Goal: Find specific page/section: Find specific page/section

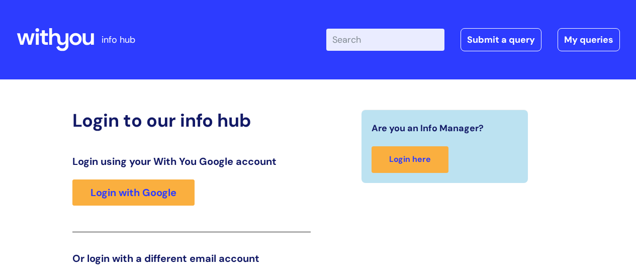
scroll to position [153, 0]
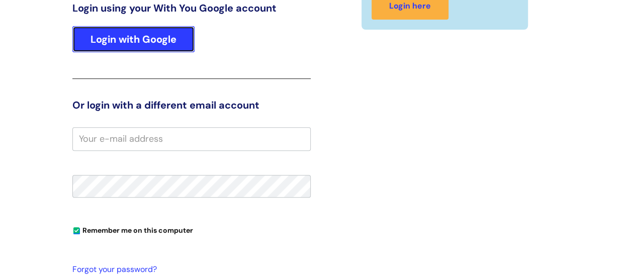
click at [119, 36] on link "Login with Google" at bounding box center [133, 39] width 122 height 26
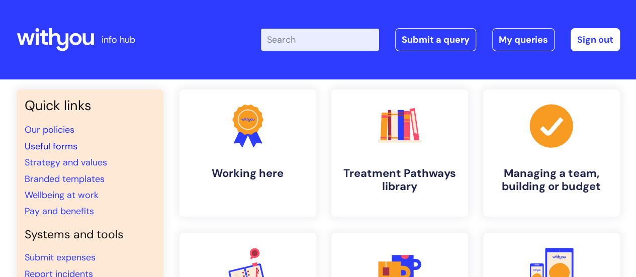
click at [68, 142] on link "Useful forms" at bounding box center [51, 146] width 53 height 12
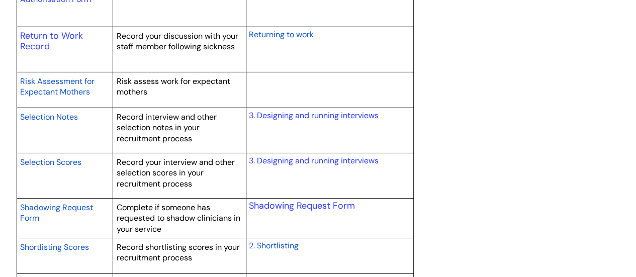
scroll to position [1857, 0]
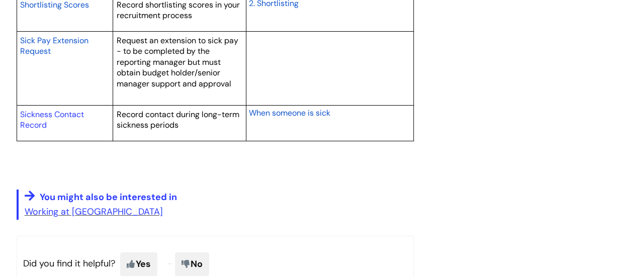
click at [66, 35] on span "Sick Pay Extension Request" at bounding box center [54, 46] width 68 height 22
